Goal: Check status: Check status

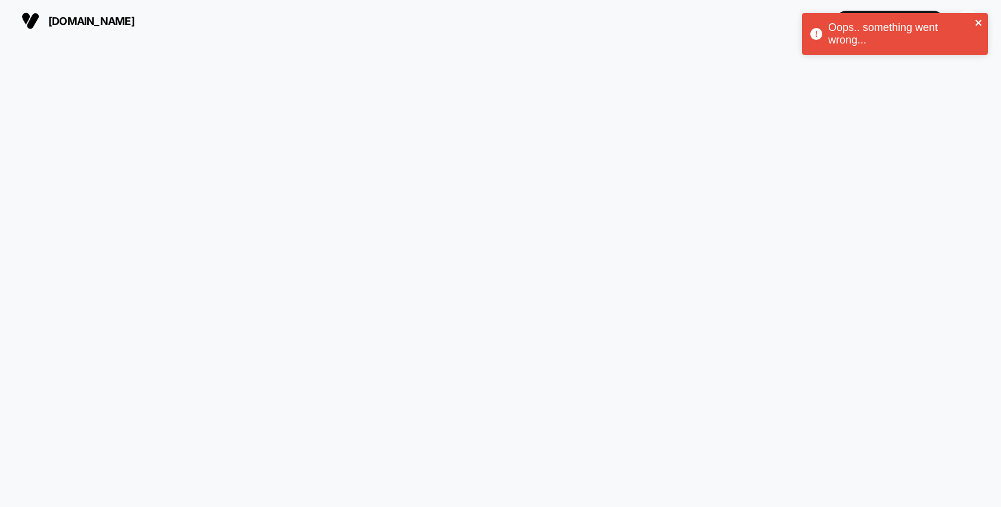
click at [980, 21] on icon "close" at bounding box center [978, 23] width 6 height 6
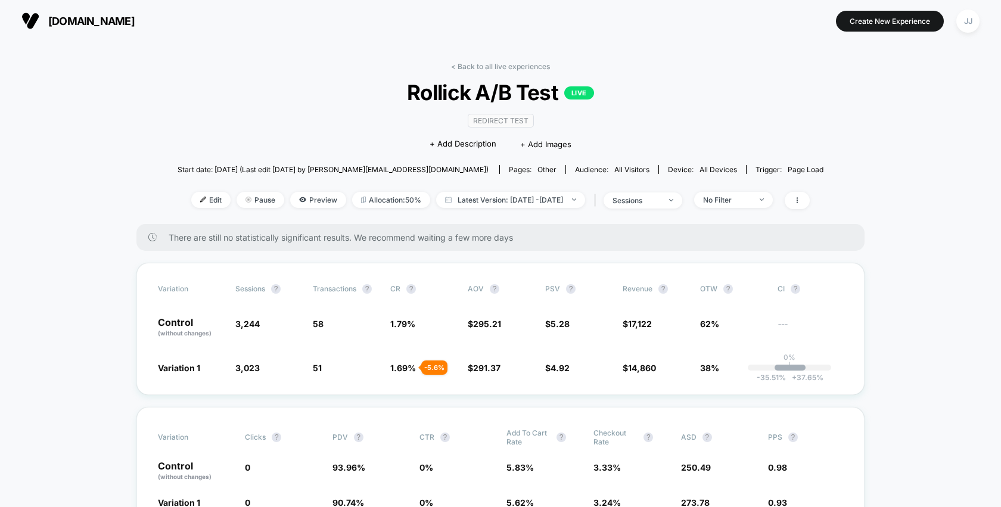
click at [526, 193] on span "Latest Version: Aug 5, 2025 - Aug 12, 2025" at bounding box center [510, 200] width 149 height 16
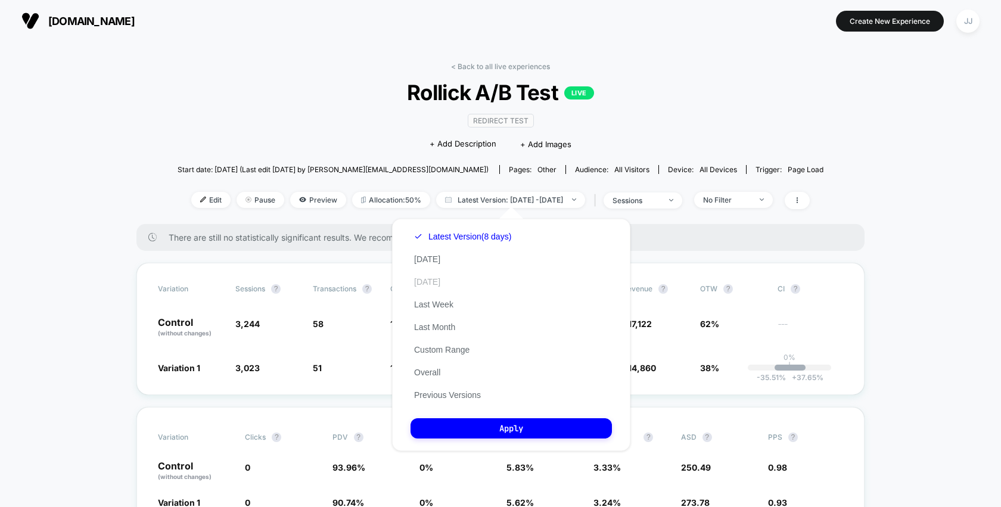
click at [444, 282] on button "Yesterday" at bounding box center [426, 281] width 33 height 11
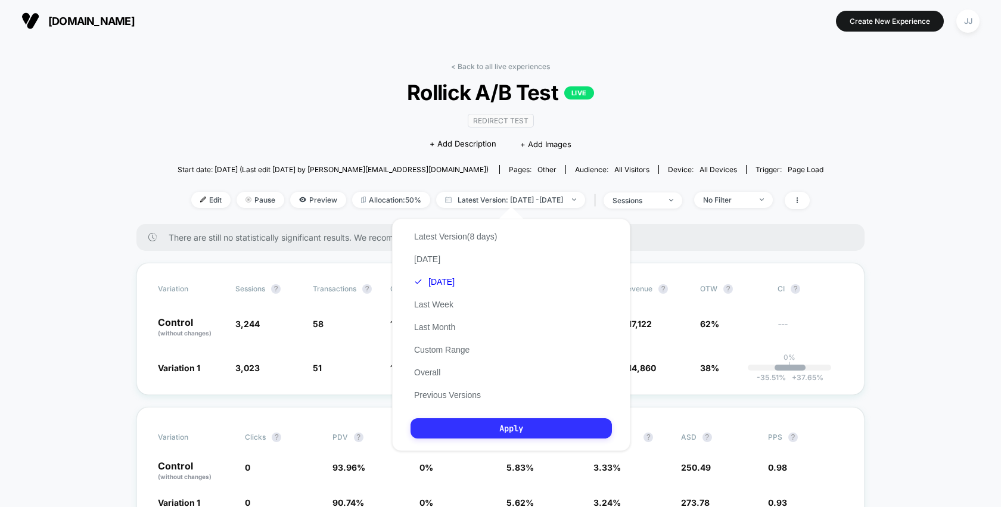
click at [491, 433] on button "Apply" at bounding box center [510, 428] width 201 height 20
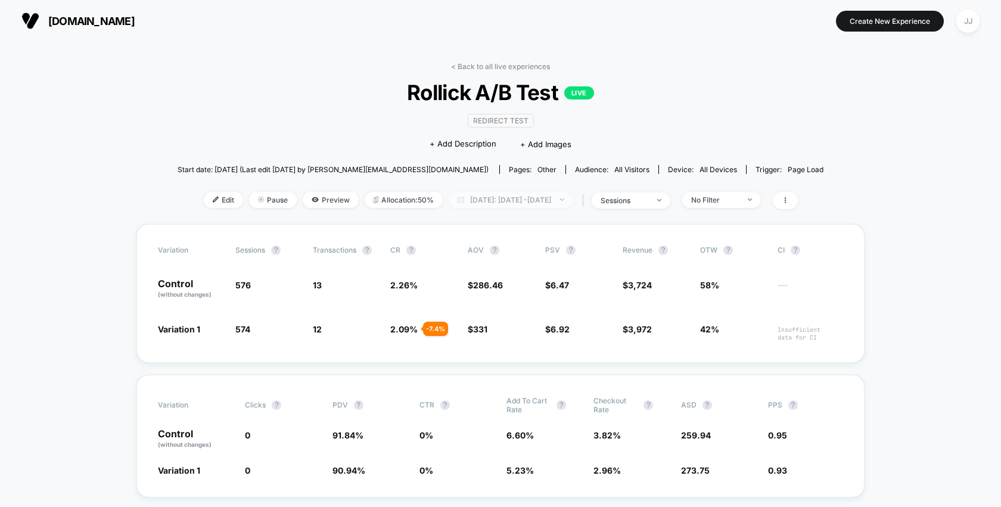
click at [466, 203] on span "Yesterday: Aug 11, 2025 - Aug 11, 2025" at bounding box center [510, 200] width 124 height 16
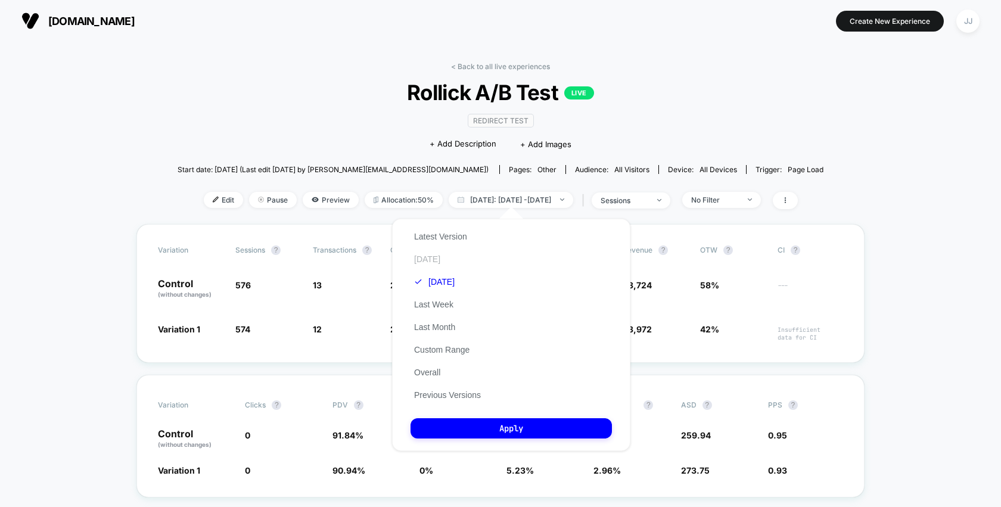
click at [428, 257] on button "Today" at bounding box center [426, 259] width 33 height 11
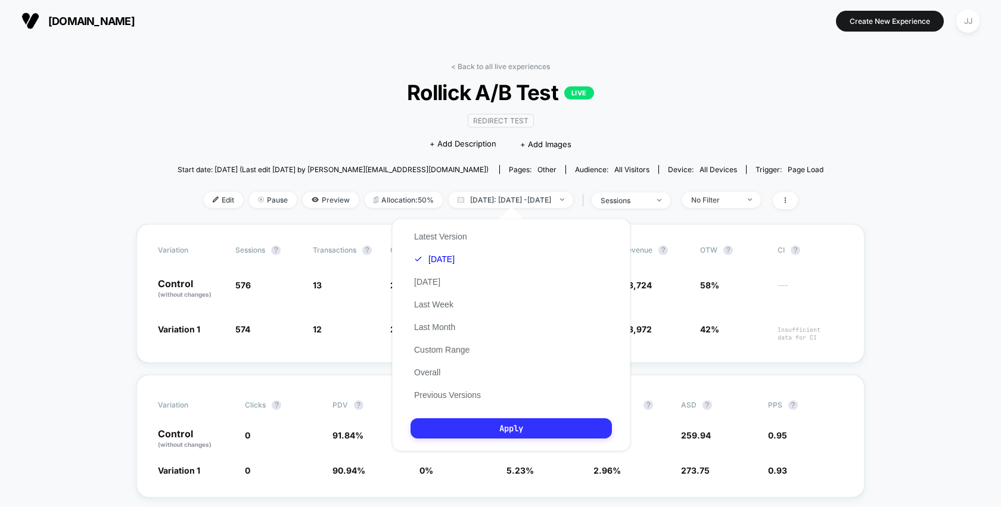
click at [474, 418] on button "Apply" at bounding box center [510, 428] width 201 height 20
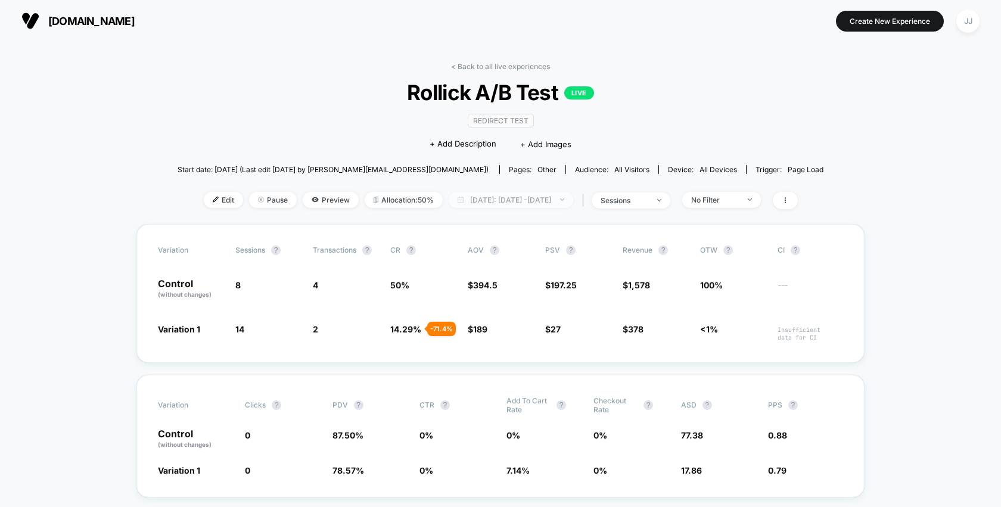
click at [469, 202] on span "Today: Aug 12, 2025 - Aug 12, 2025" at bounding box center [510, 200] width 124 height 16
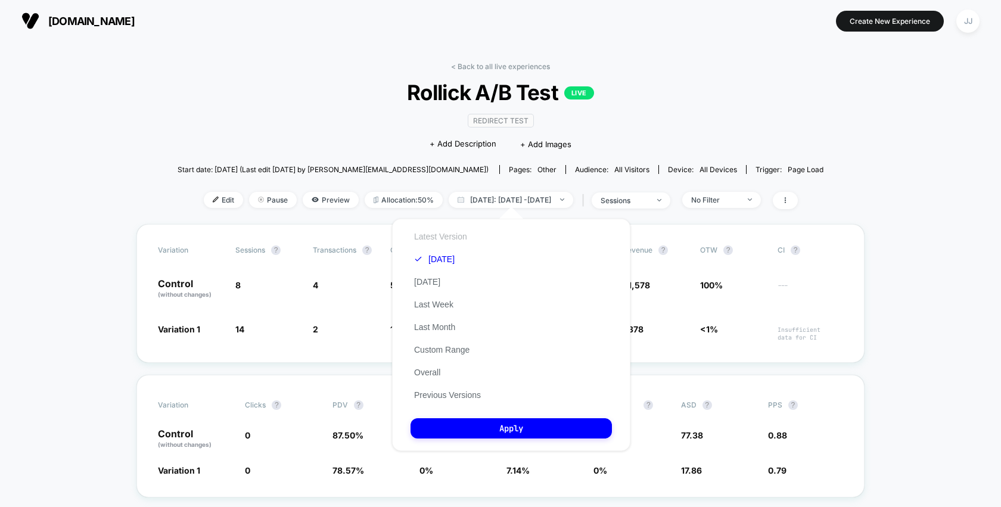
click at [440, 236] on button "Latest Version" at bounding box center [440, 236] width 60 height 11
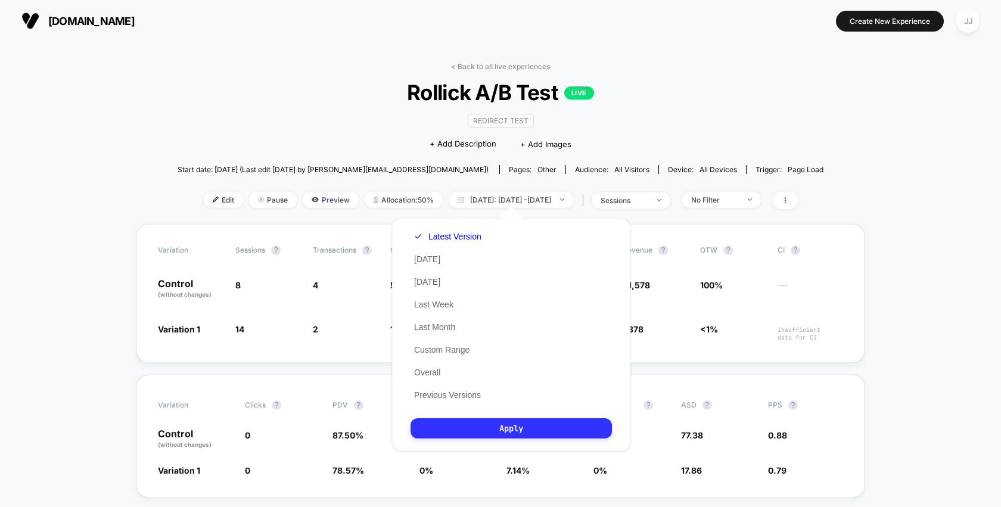
click at [485, 432] on button "Apply" at bounding box center [510, 428] width 201 height 20
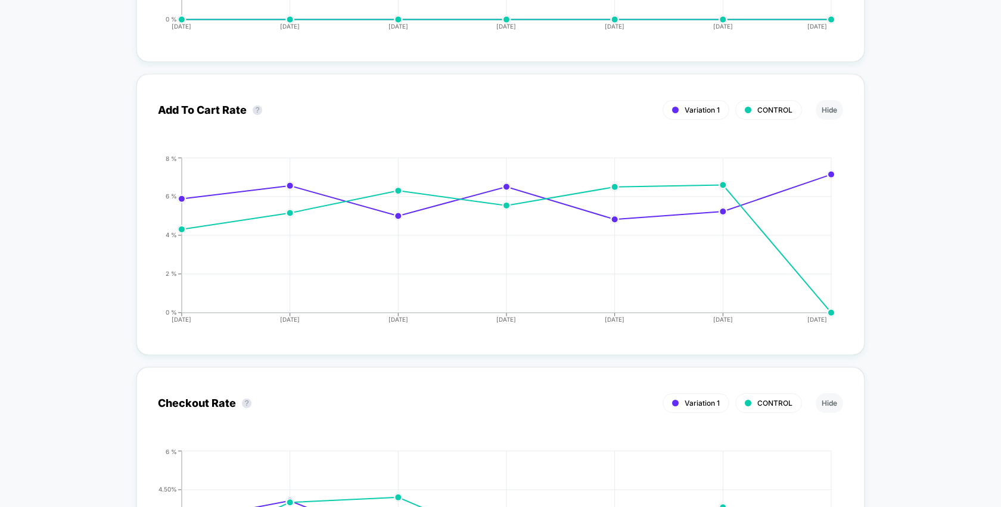
scroll to position [2244, 0]
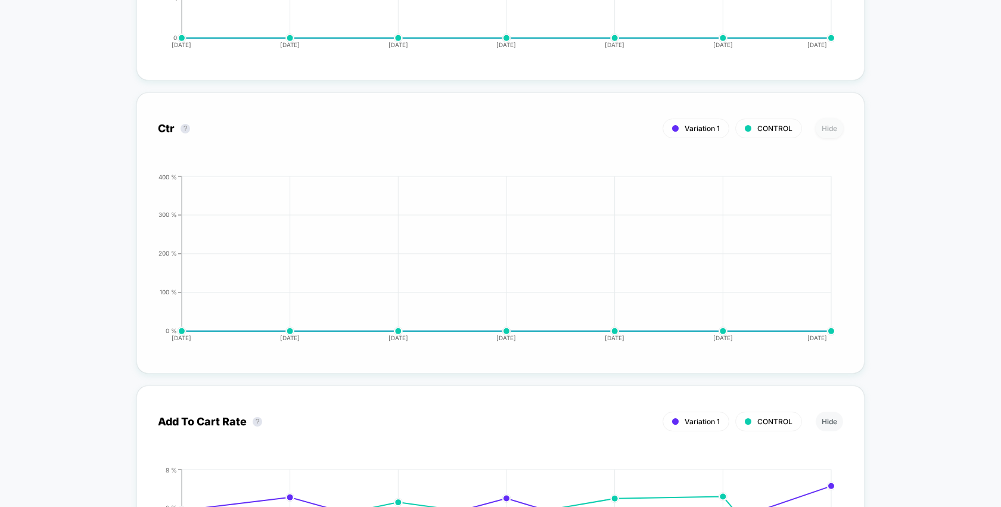
click at [827, 131] on button "Hide" at bounding box center [828, 129] width 27 height 20
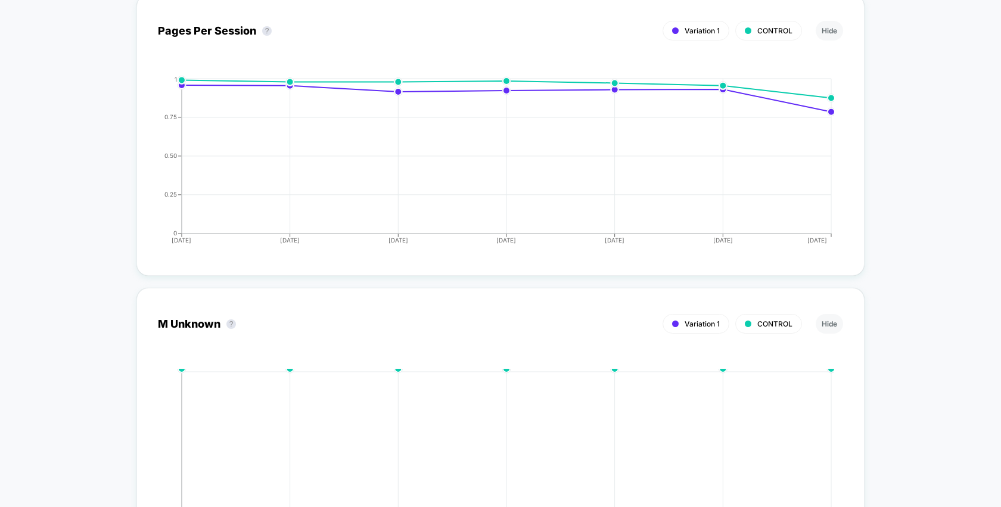
scroll to position [3455, 0]
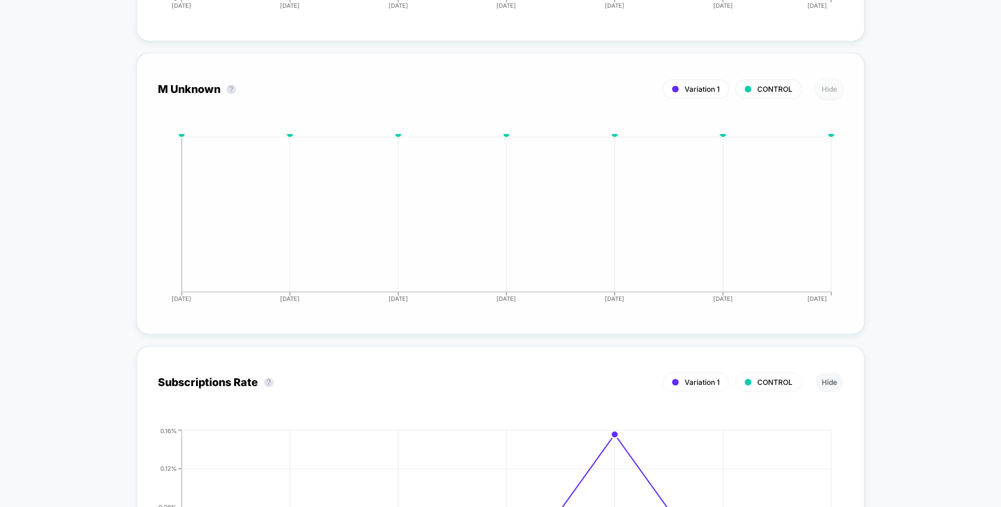
click at [817, 87] on button "Hide" at bounding box center [828, 89] width 27 height 20
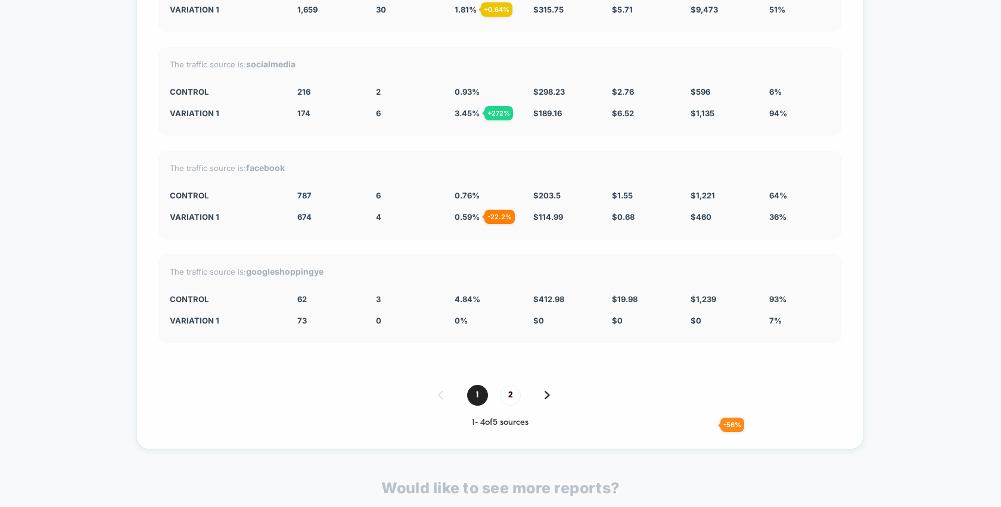
scroll to position [4433, 0]
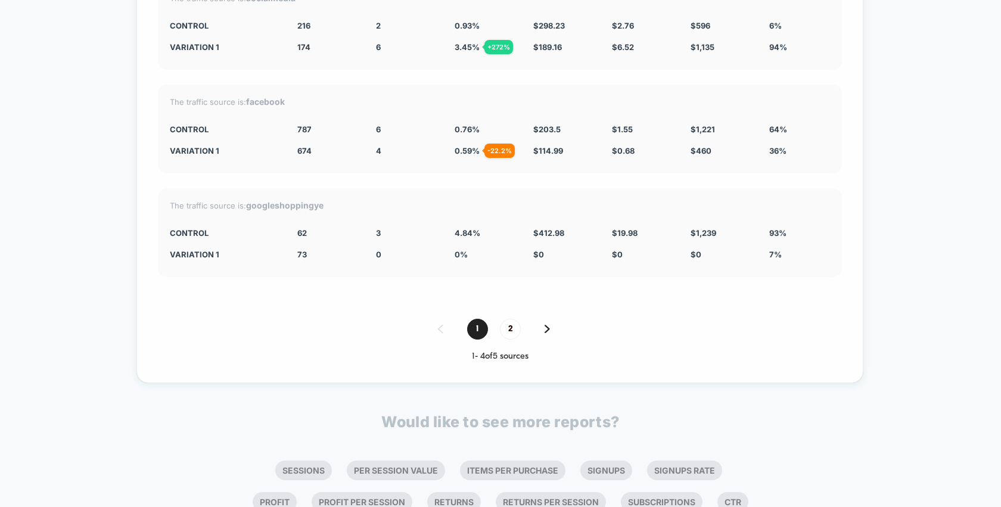
click at [547, 325] on img at bounding box center [546, 329] width 5 height 8
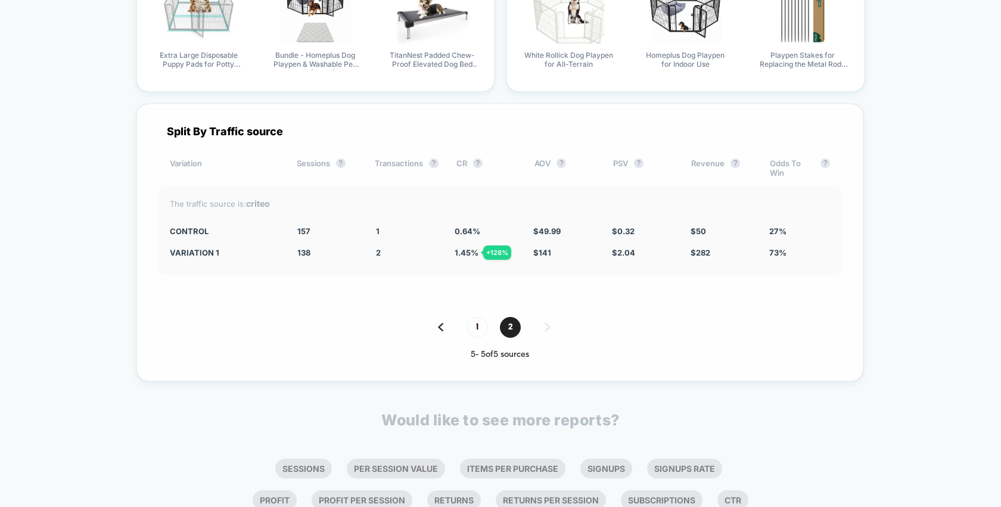
scroll to position [4198, 0]
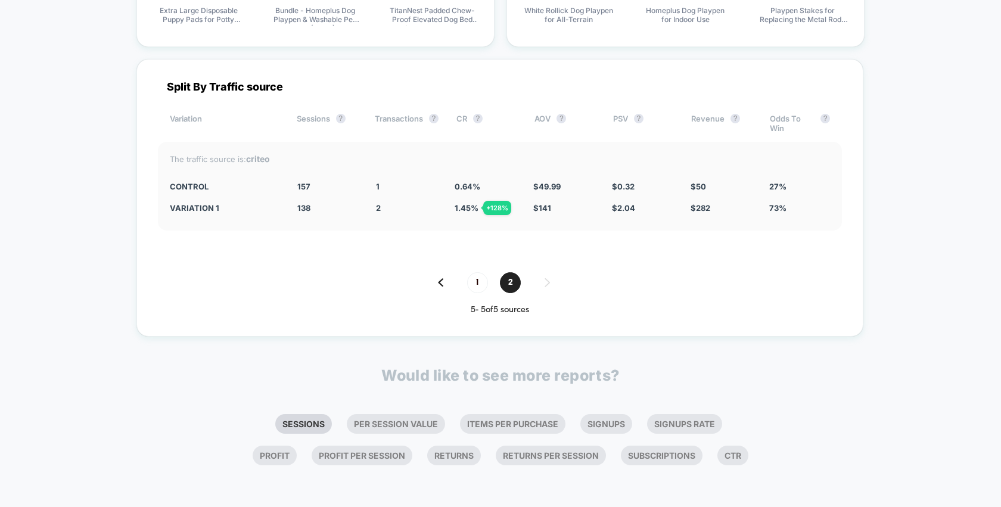
click at [298, 414] on li "Sessions" at bounding box center [303, 424] width 57 height 20
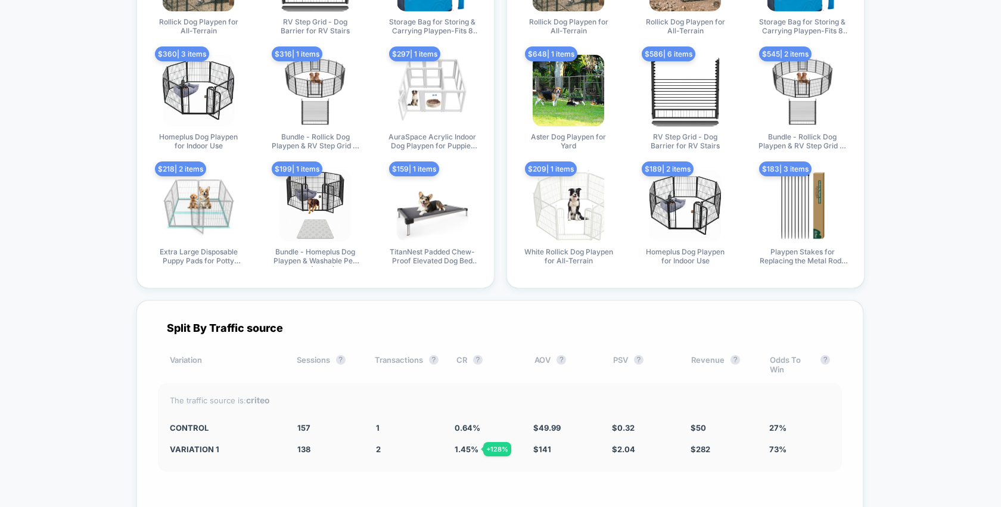
scroll to position [4459, 0]
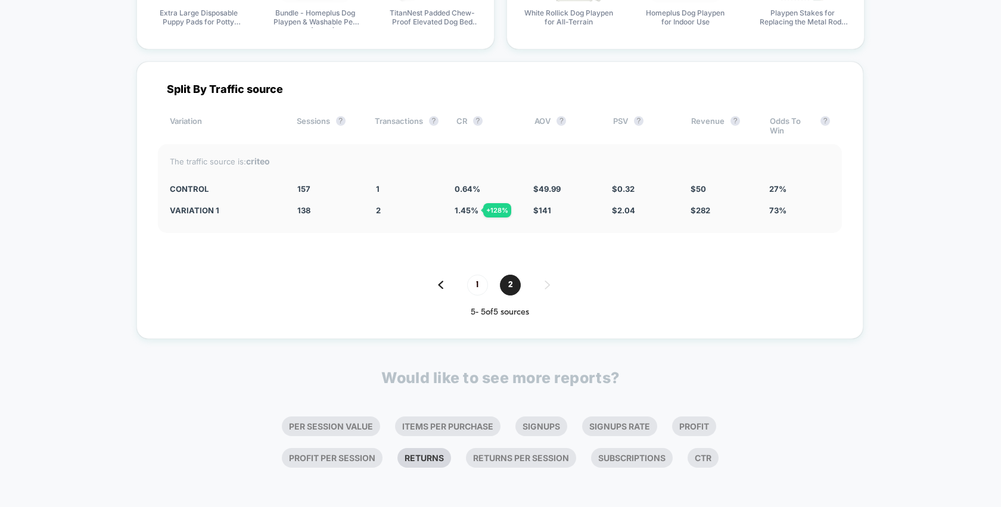
click at [435, 459] on li "Returns" at bounding box center [424, 458] width 54 height 20
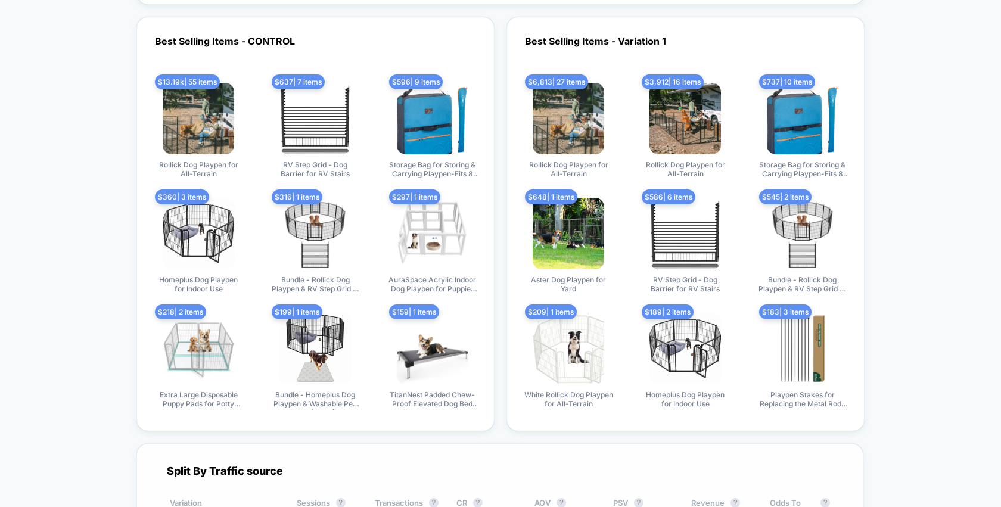
scroll to position [4752, 0]
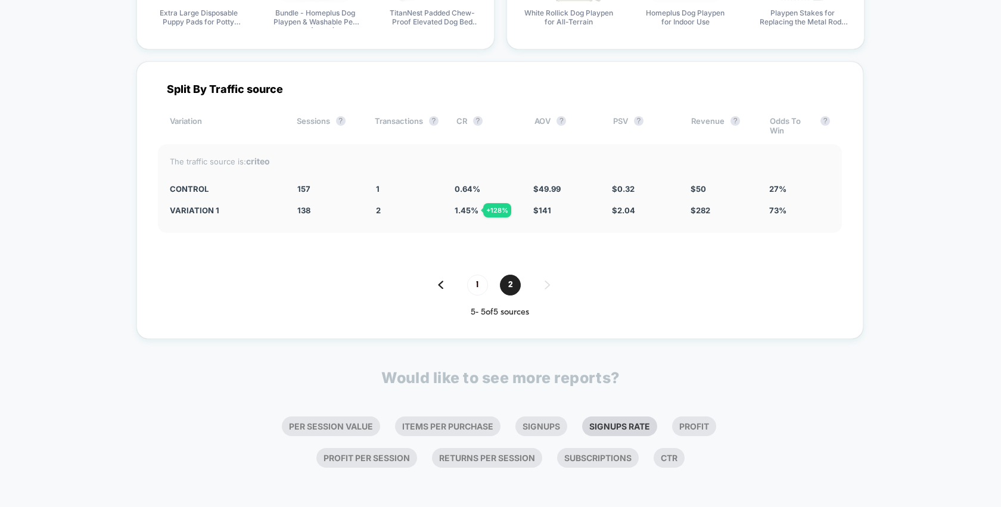
click at [591, 427] on li "Signups Rate" at bounding box center [619, 426] width 75 height 20
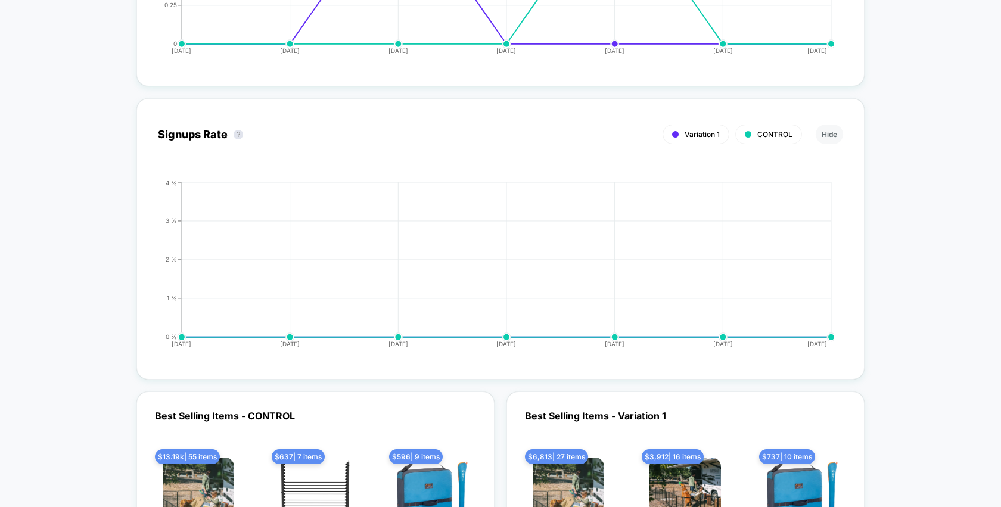
scroll to position [4287, 0]
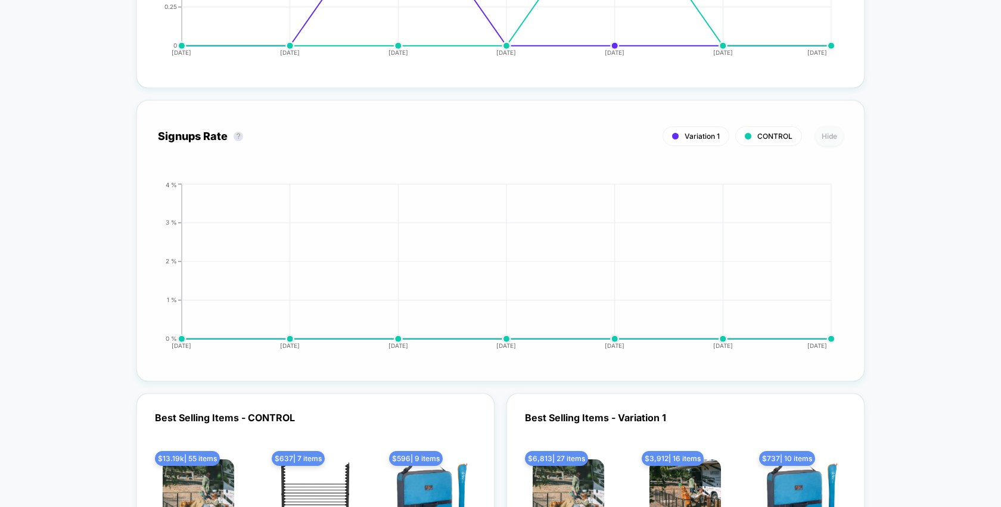
click at [823, 131] on button "Hide" at bounding box center [828, 136] width 27 height 20
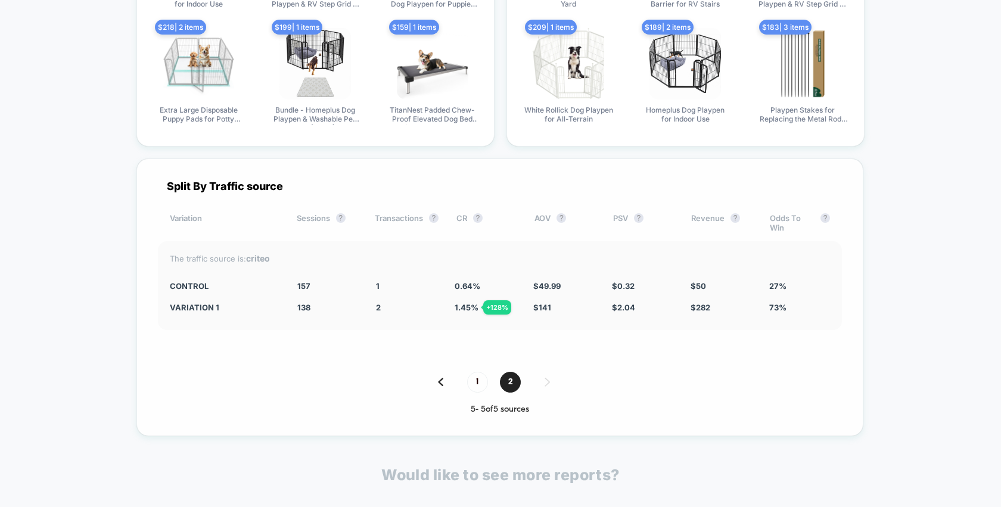
scroll to position [4752, 0]
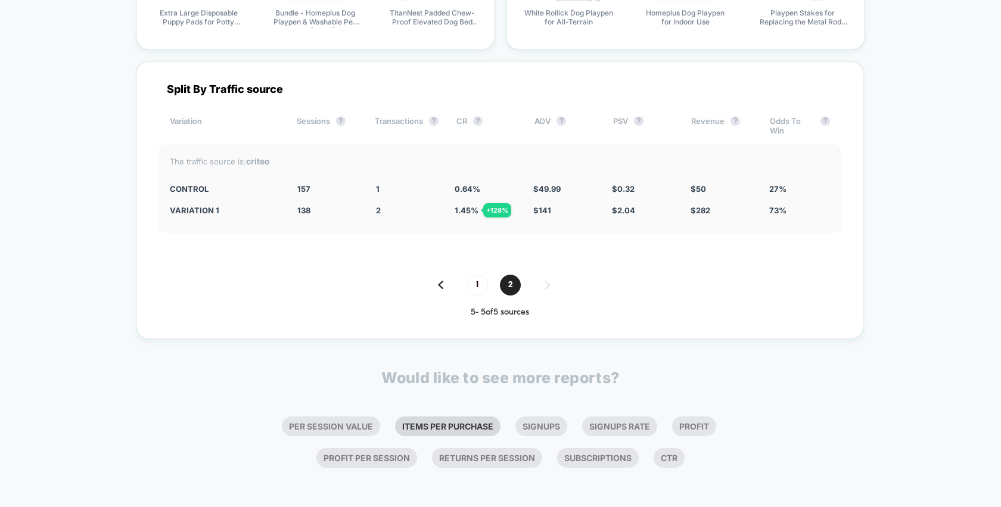
click at [448, 420] on li "Items Per Purchase" at bounding box center [447, 426] width 105 height 20
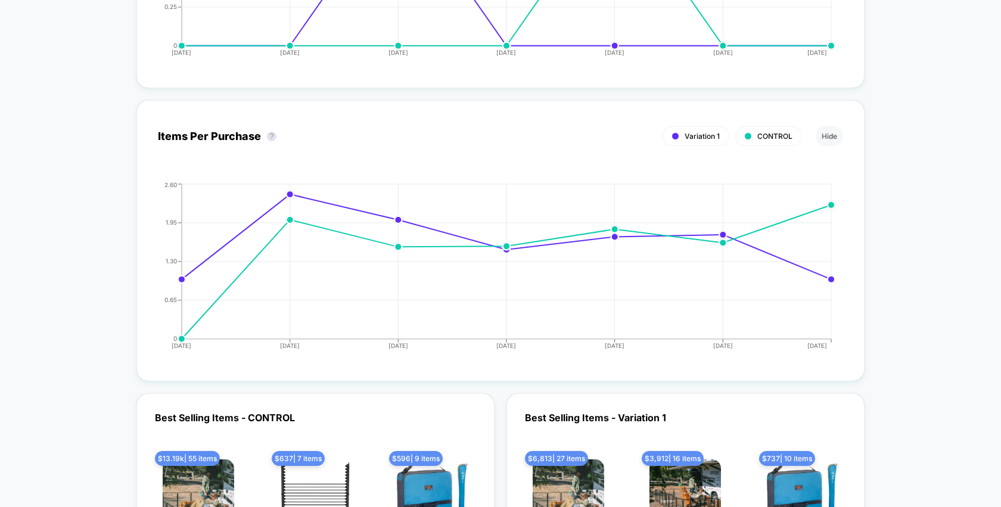
scroll to position [5045, 0]
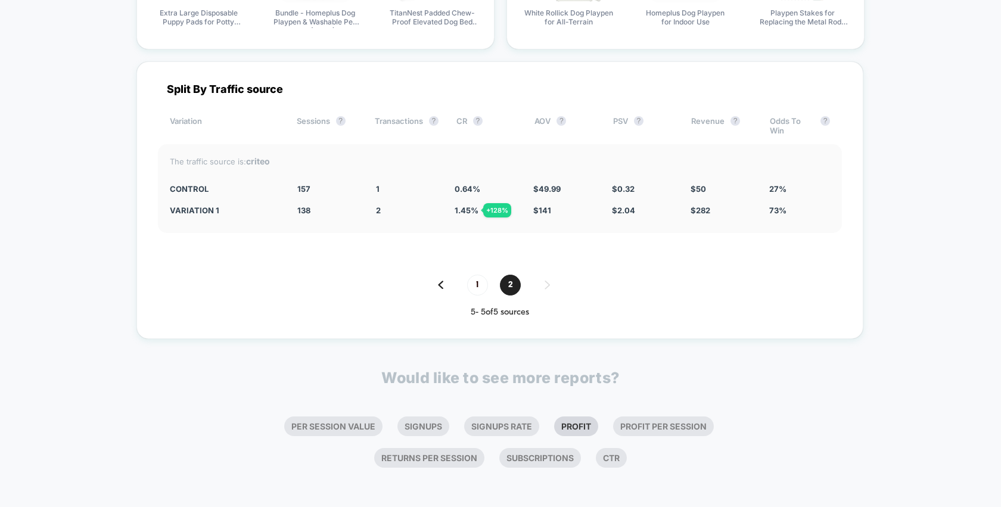
click at [586, 420] on li "Profit" at bounding box center [576, 426] width 44 height 20
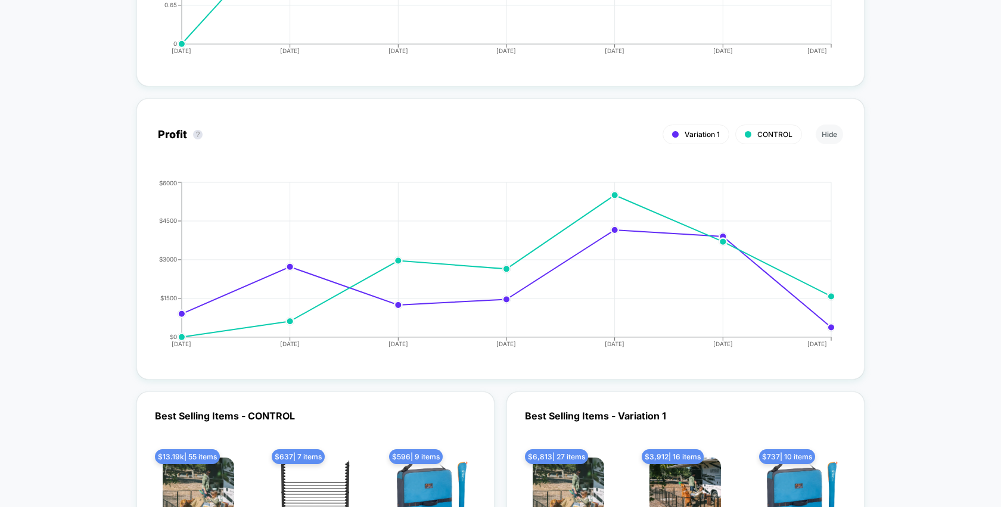
scroll to position [4580, 0]
